Goal: Find specific page/section

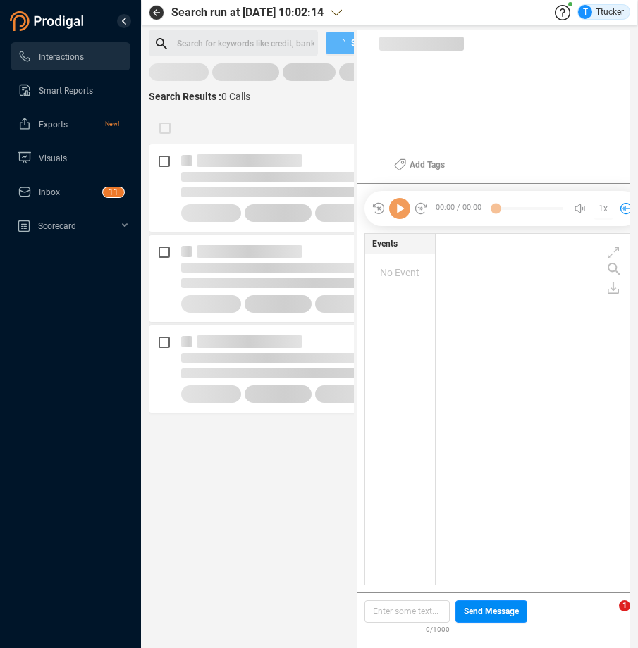
scroll to position [344, 196]
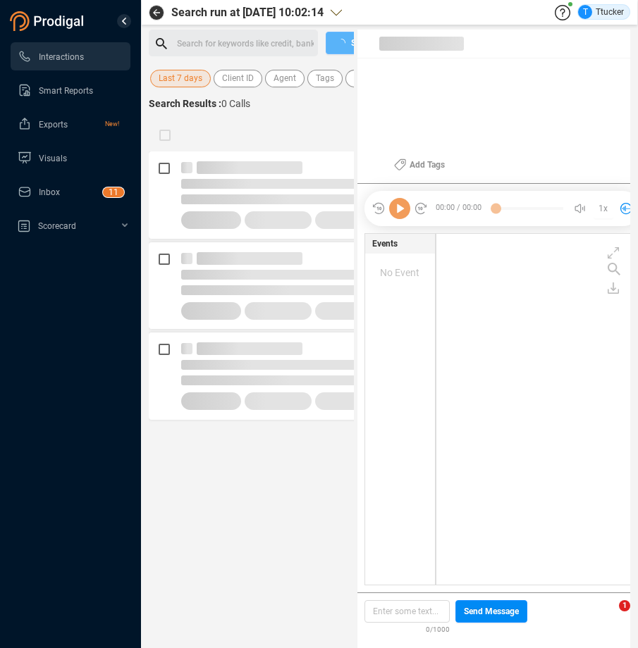
click at [179, 37] on div "Search for keywords like credit, bankrupt, record ﻿" at bounding box center [245, 43] width 137 height 21
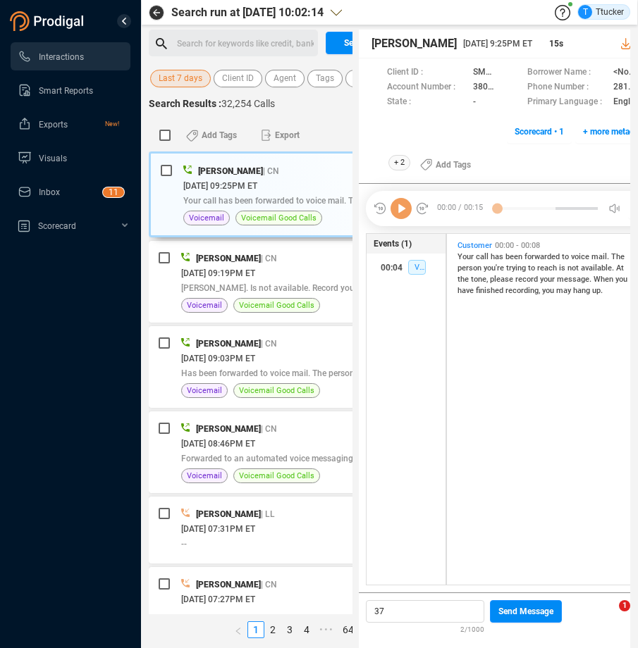
scroll to position [344, 185]
click at [284, 49] on div "Search for keywords like credit, bankrupt, record ﻿" at bounding box center [245, 43] width 137 height 21
click at [194, 77] on span "Last 7 days" at bounding box center [181, 79] width 44 height 18
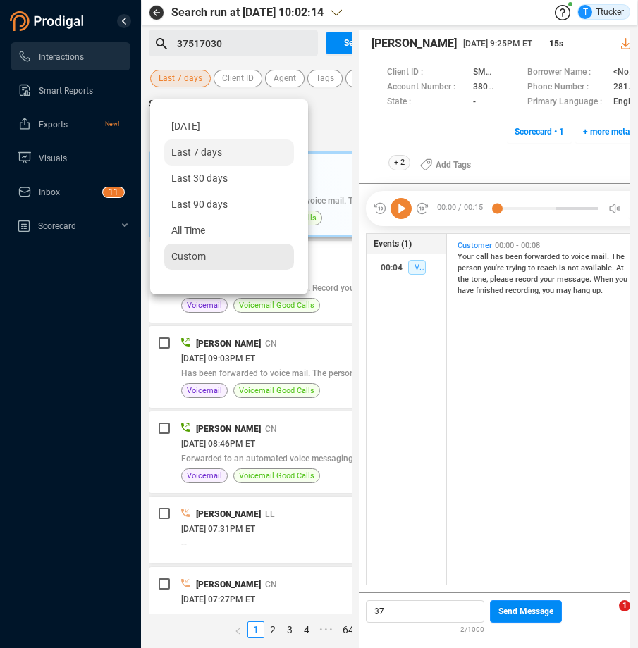
click at [213, 264] on div "Custom" at bounding box center [229, 257] width 130 height 26
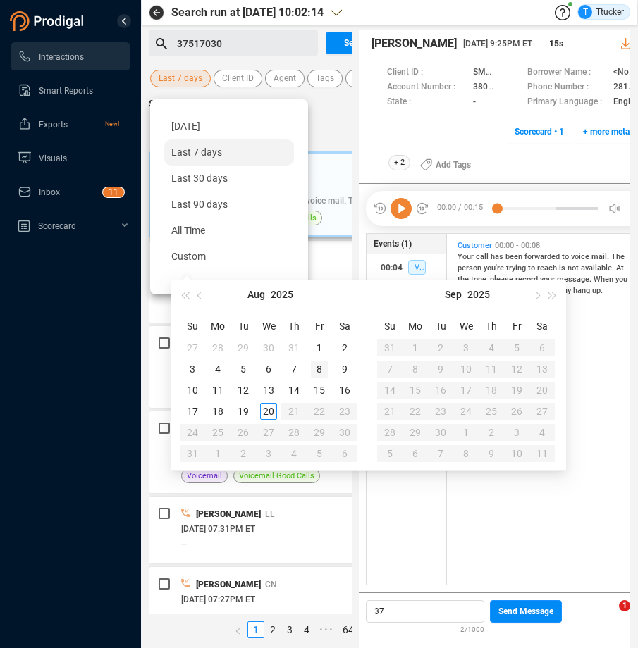
type input "[DATE]"
click at [319, 368] on div "8" at bounding box center [319, 369] width 17 height 17
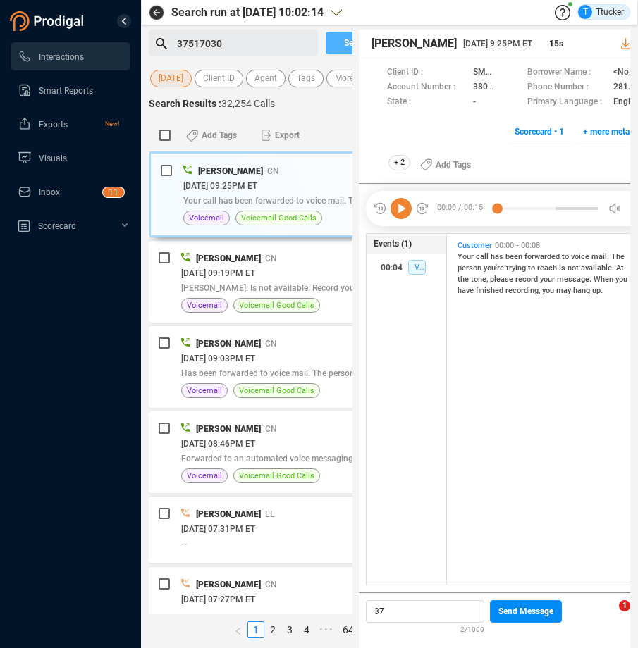
click at [341, 49] on button "Search" at bounding box center [356, 43] width 62 height 23
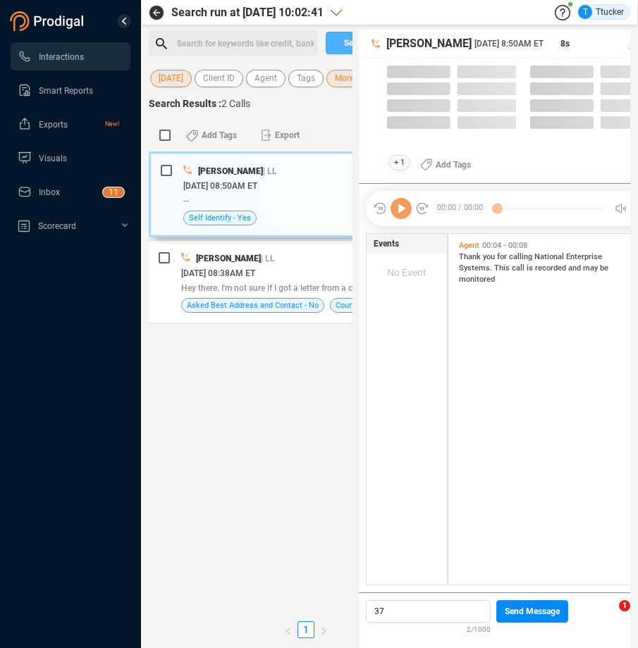
scroll to position [347, 182]
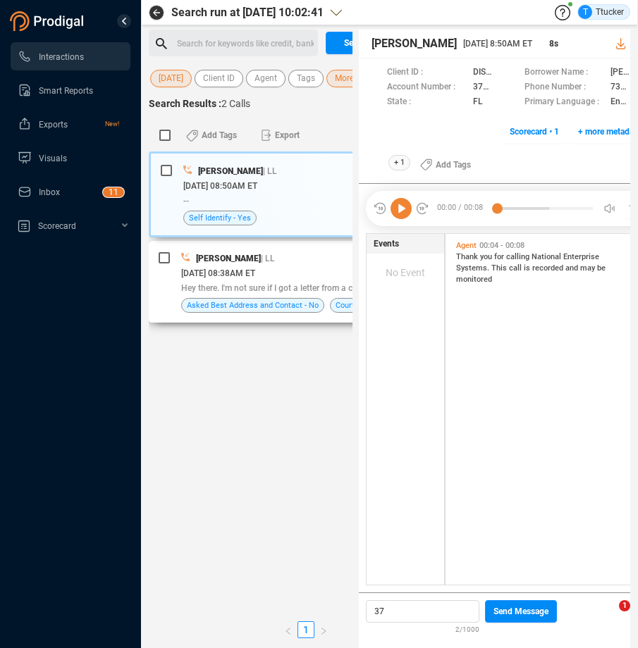
click at [292, 258] on div "[PERSON_NAME] | LL" at bounding box center [317, 258] width 272 height 15
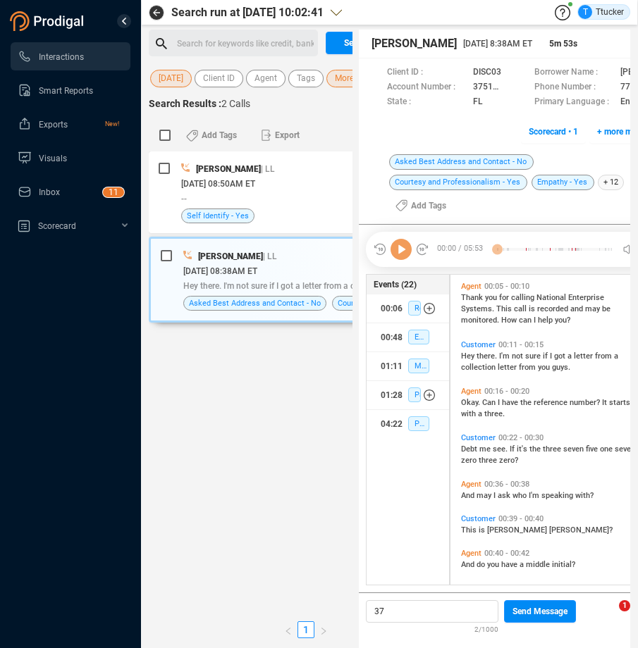
click at [397, 256] on icon at bounding box center [400, 249] width 21 height 21
click at [404, 251] on icon at bounding box center [400, 249] width 21 height 21
